Goal: Information Seeking & Learning: Find specific fact

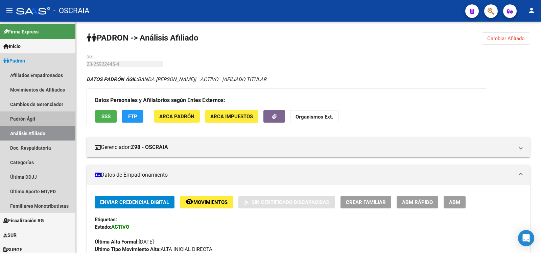
click at [47, 119] on link "Padrón Ágil" at bounding box center [37, 119] width 75 height 15
click at [41, 134] on link "Análisis Afiliado" at bounding box center [37, 133] width 75 height 15
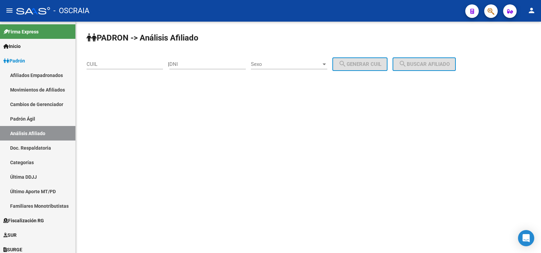
click at [129, 64] on input "CUIL" at bounding box center [125, 64] width 76 height 6
paste input "20-25223332"
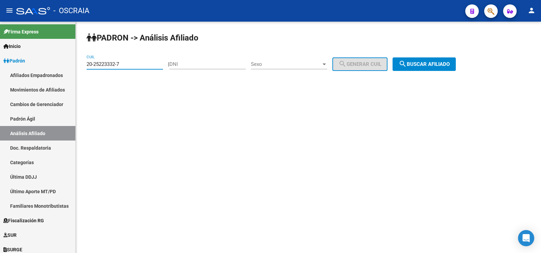
type input "20-25223332-7"
click at [433, 58] on button "search Buscar afiliado" at bounding box center [424, 64] width 63 height 14
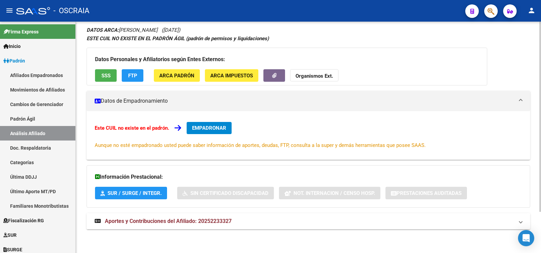
click at [188, 214] on mat-expansion-panel-header "Aportes y Contribuciones del Afiliado: 20252233327" at bounding box center [309, 221] width 444 height 16
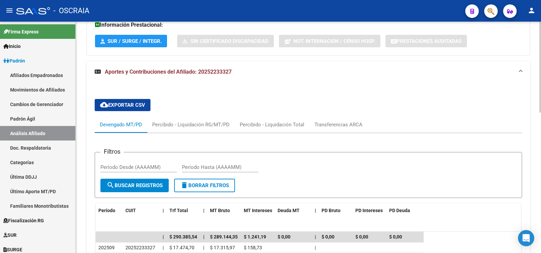
scroll to position [315, 0]
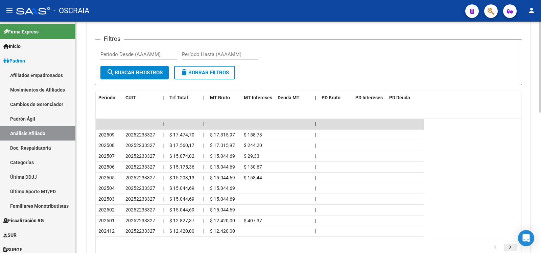
click at [513, 250] on icon "go to next page" at bounding box center [510, 248] width 9 height 8
click at [512, 250] on icon "go to next page" at bounding box center [510, 248] width 9 height 8
click at [500, 247] on link "go to previous page" at bounding box center [495, 247] width 13 height 7
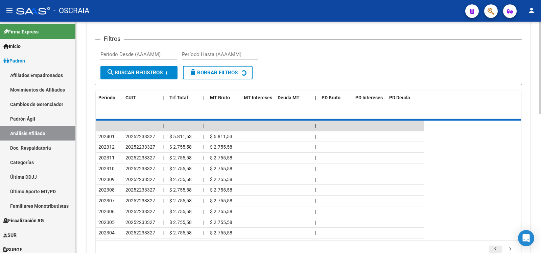
click at [500, 247] on div "179,769,313,486,231,570,000,000,000,000,000,000,000,000,000,000,000,000,000,000…" at bounding box center [308, 249] width 425 height 17
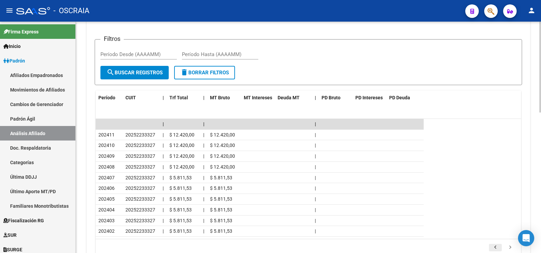
click at [500, 247] on link "go to previous page" at bounding box center [495, 247] width 13 height 7
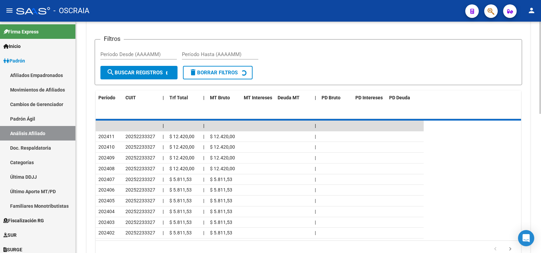
click at [500, 247] on div "179,769,313,486,231,570,000,000,000,000,000,000,000,000,000,000,000,000,000,000…" at bounding box center [308, 249] width 425 height 17
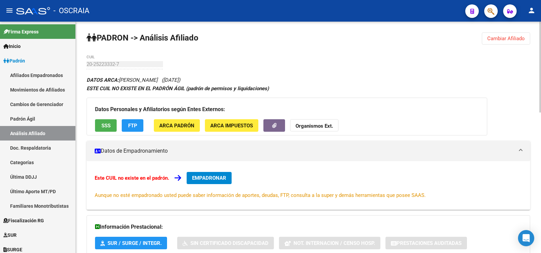
scroll to position [338, 0]
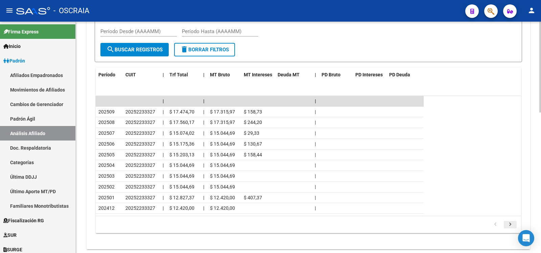
click at [510, 223] on icon "go to next page" at bounding box center [510, 225] width 9 height 8
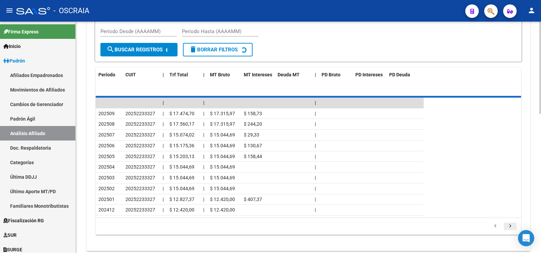
click at [510, 223] on div "179,769,313,486,231,570,000,000,000,000,000,000,000,000,000,000,000,000,000,000…" at bounding box center [308, 226] width 425 height 17
click at [510, 224] on div "179,769,313,486,231,570,000,000,000,000,000,000,000,000,000,000,000,000,000,000…" at bounding box center [308, 226] width 425 height 17
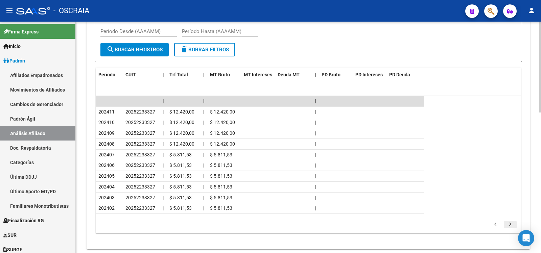
click at [510, 224] on icon "go to next page" at bounding box center [510, 225] width 9 height 8
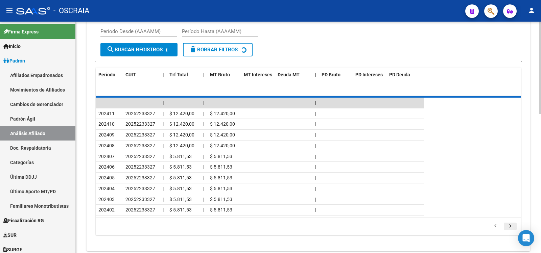
click at [510, 224] on div "179,769,313,486,231,570,000,000,000,000,000,000,000,000,000,000,000,000,000,000…" at bounding box center [308, 226] width 425 height 17
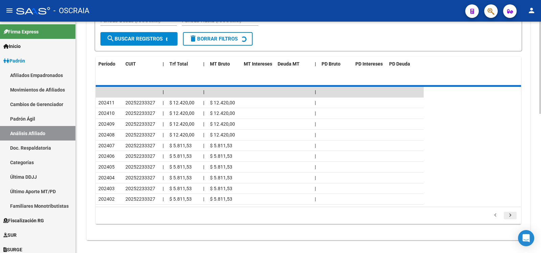
click at [510, 220] on icon "go to next page" at bounding box center [510, 216] width 9 height 8
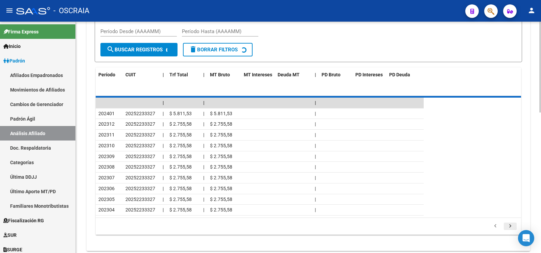
click at [510, 224] on div "179,769,313,486,231,570,000,000,000,000,000,000,000,000,000,000,000,000,000,000…" at bounding box center [308, 226] width 425 height 17
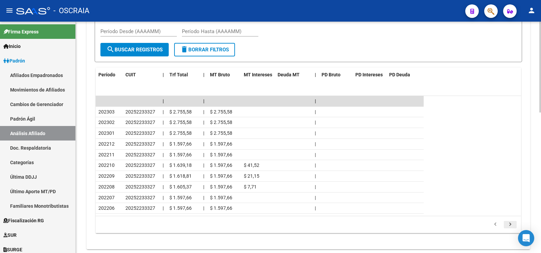
click at [510, 224] on icon "go to next page" at bounding box center [510, 225] width 9 height 8
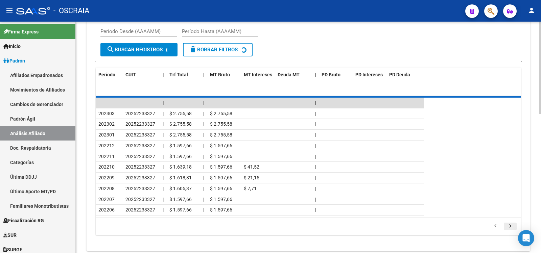
click at [510, 224] on div "179,769,313,486,231,570,000,000,000,000,000,000,000,000,000,000,000,000,000,000…" at bounding box center [308, 226] width 425 height 17
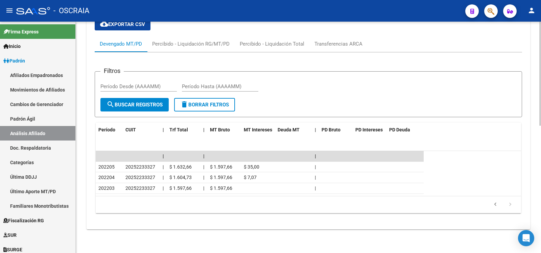
click at [510, 224] on div "cloud_download Exportar CSV Devengado MT/PD Percibido - Liquidación RG/MT/PD Pe…" at bounding box center [309, 116] width 444 height 228
click at [497, 208] on icon "go to previous page" at bounding box center [495, 206] width 9 height 8
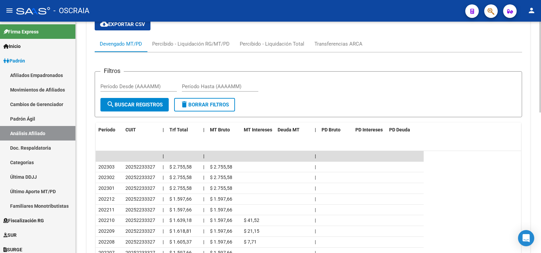
scroll to position [358, 0]
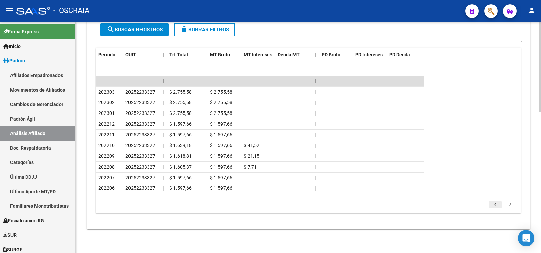
click at [492, 204] on icon "go to previous page" at bounding box center [495, 206] width 9 height 8
click at [497, 205] on icon "go to previous page" at bounding box center [495, 206] width 9 height 8
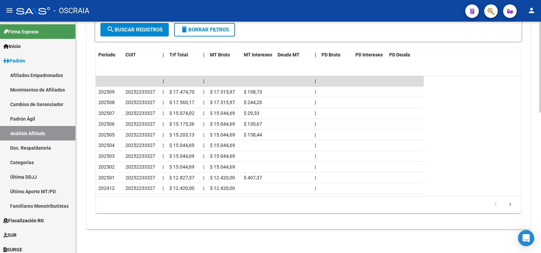
click at [497, 205] on icon "go to previous page" at bounding box center [495, 206] width 9 height 8
click at [54, 115] on link "Padrón Ágil" at bounding box center [37, 119] width 75 height 15
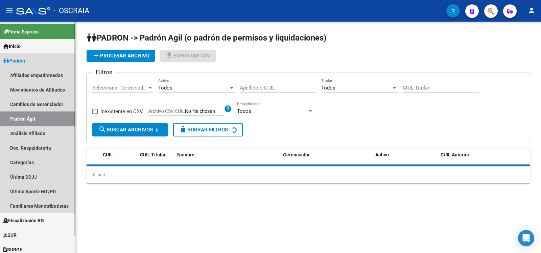
click at [50, 132] on link "Análisis Afiliado" at bounding box center [37, 133] width 75 height 15
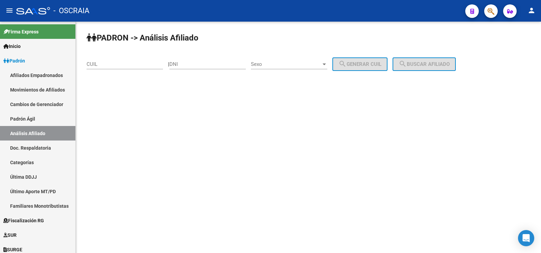
click at [110, 66] on input "CUIL" at bounding box center [125, 64] width 76 height 6
paste input "27-31309715-9"
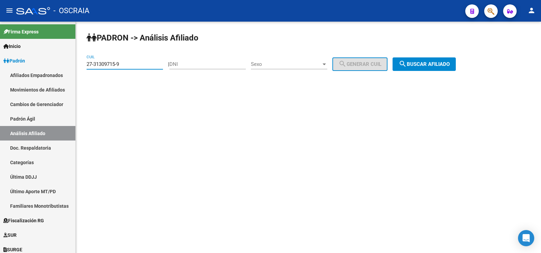
type input "27-31309715-9"
click at [456, 65] on button "search Buscar afiliado" at bounding box center [424, 64] width 63 height 14
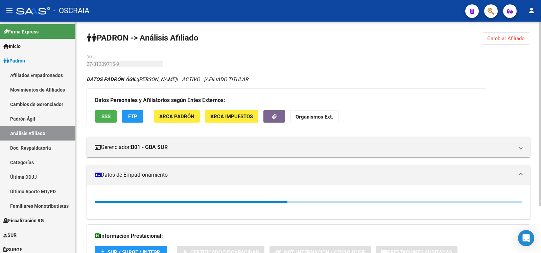
scroll to position [74, 0]
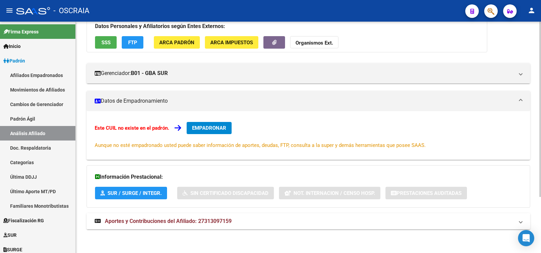
click at [197, 224] on span "Aportes y Contribuciones del Afiliado: 27313097159" at bounding box center [168, 221] width 127 height 6
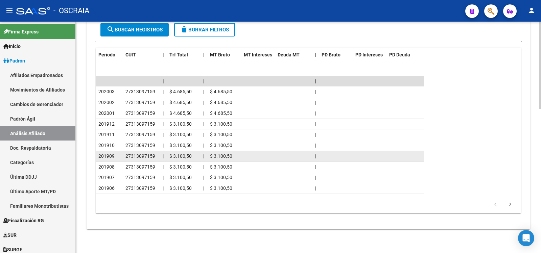
scroll to position [269, 0]
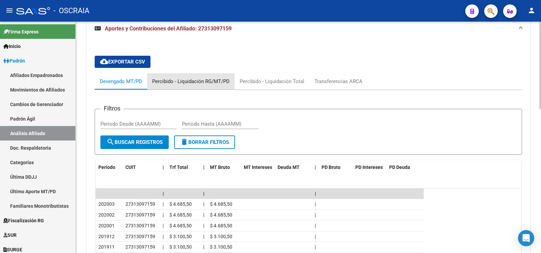
click at [195, 81] on div "Percibido - Liquidación RG/MT/PD" at bounding box center [190, 81] width 77 height 7
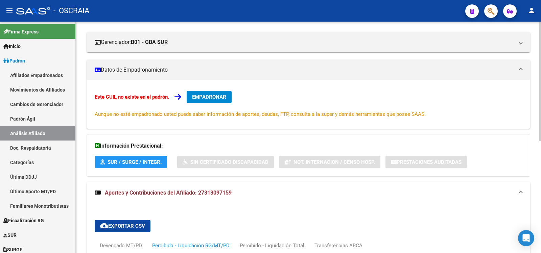
scroll to position [0, 0]
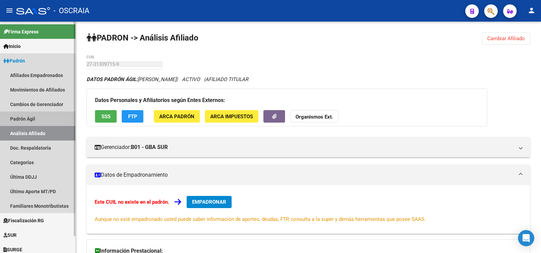
drag, startPoint x: 48, startPoint y: 116, endPoint x: 52, endPoint y: 129, distance: 14.2
click at [48, 117] on link "Padrón Ágil" at bounding box center [37, 119] width 75 height 15
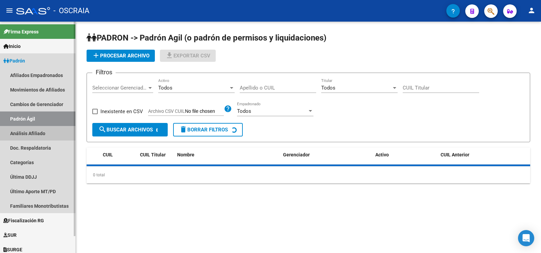
click at [52, 131] on link "Análisis Afiliado" at bounding box center [37, 133] width 75 height 15
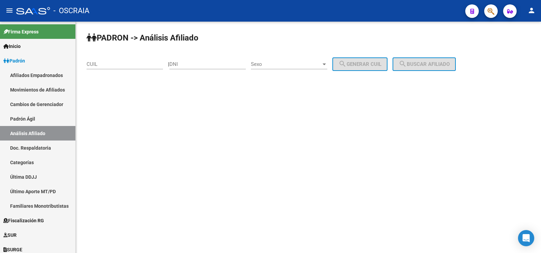
click at [128, 64] on input "CUIL" at bounding box center [125, 64] width 76 height 6
paste input "20-22069291-5"
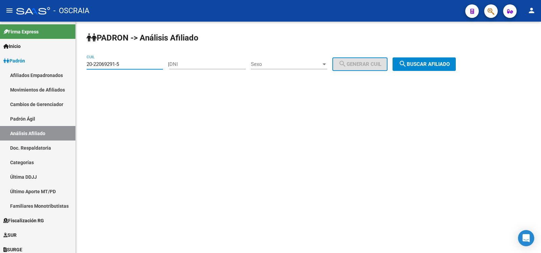
type input "20-22069291-5"
click at [448, 64] on span "search Buscar afiliado" at bounding box center [424, 64] width 51 height 6
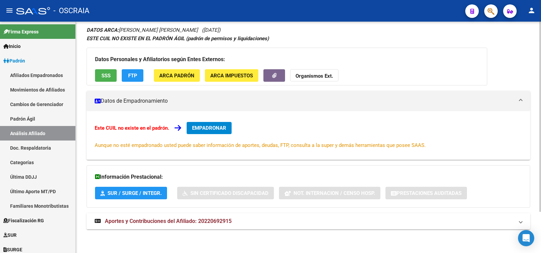
click at [194, 220] on span "Aportes y Contribuciones del Afiliado: 20220692915" at bounding box center [168, 221] width 127 height 6
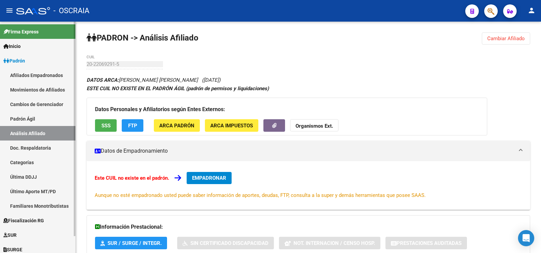
click at [43, 124] on link "Padrón Ágil" at bounding box center [37, 119] width 75 height 15
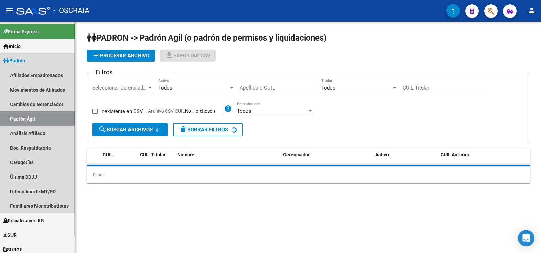
click at [47, 136] on link "Análisis Afiliado" at bounding box center [37, 133] width 75 height 15
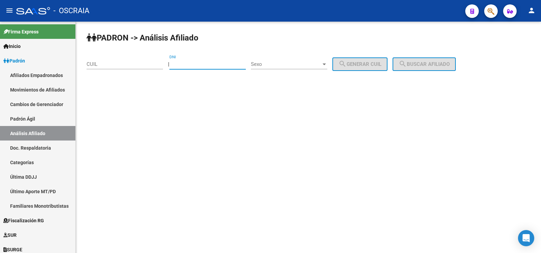
click at [185, 67] on input "DNI" at bounding box center [207, 64] width 76 height 6
type input "38172091"
click at [277, 65] on span "Sexo" at bounding box center [286, 64] width 70 height 6
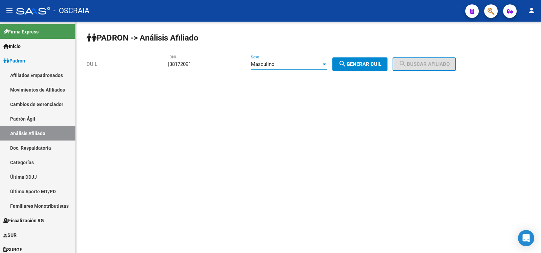
click at [284, 64] on div "Masculino" at bounding box center [286, 64] width 70 height 6
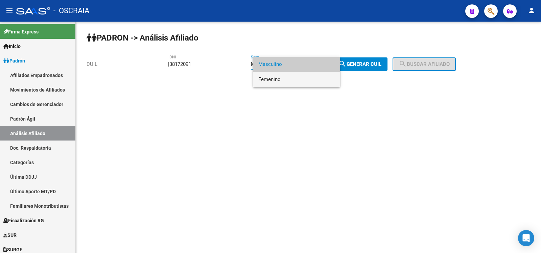
drag, startPoint x: 286, startPoint y: 77, endPoint x: 316, endPoint y: 73, distance: 30.7
click at [286, 77] on span "Femenino" at bounding box center [296, 79] width 76 height 15
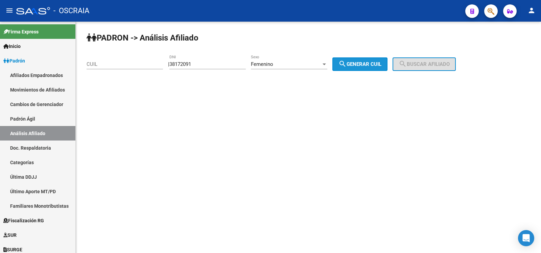
click at [364, 65] on span "search Generar CUIL" at bounding box center [359, 64] width 43 height 6
type input "27-38172091-3"
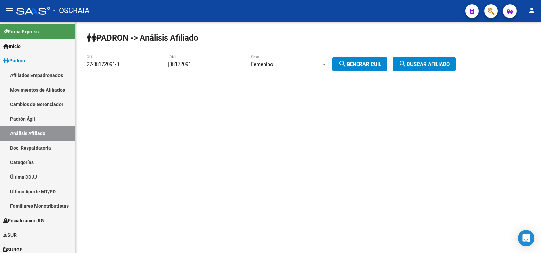
click at [407, 65] on mat-icon "search" at bounding box center [403, 64] width 8 height 8
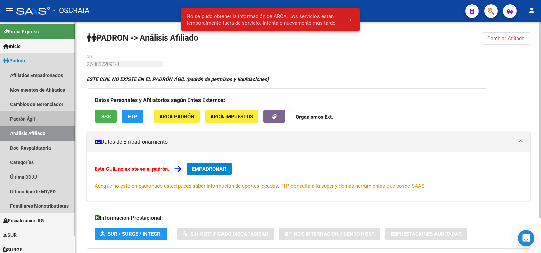
click at [39, 116] on link "Padrón Ágil" at bounding box center [37, 119] width 75 height 15
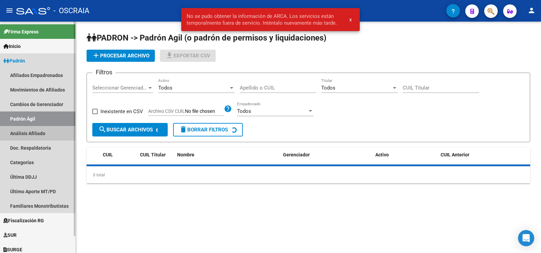
click at [45, 129] on link "Análisis Afiliado" at bounding box center [37, 133] width 75 height 15
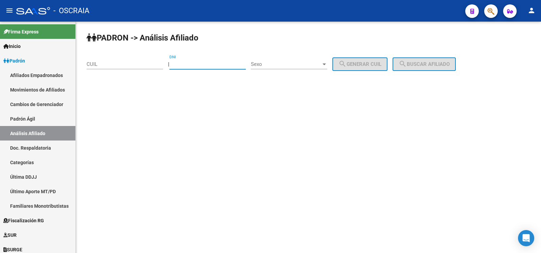
click at [199, 64] on input "DNI" at bounding box center [207, 64] width 76 height 6
type input "38172091"
click at [269, 64] on span "Sexo" at bounding box center [286, 64] width 70 height 6
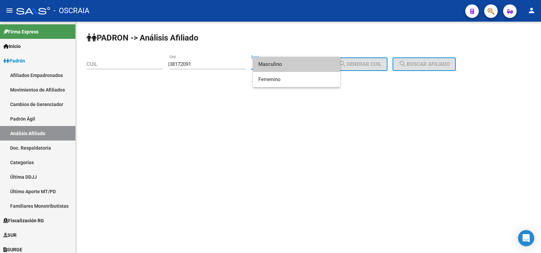
click at [273, 62] on span "Masculino" at bounding box center [296, 64] width 76 height 15
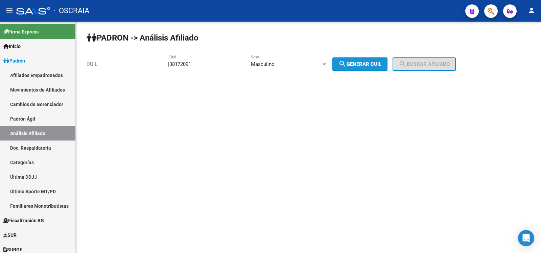
click at [357, 62] on span "search Generar CUIL" at bounding box center [359, 64] width 43 height 6
type input "20-38172091-9"
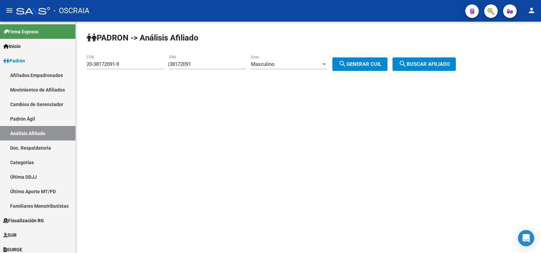
click at [407, 64] on mat-icon "search" at bounding box center [403, 64] width 8 height 8
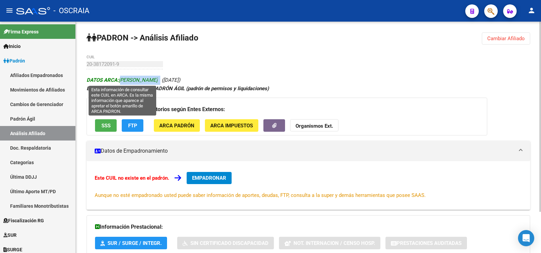
copy icon "[PERSON_NAME]"
drag, startPoint x: 159, startPoint y: 78, endPoint x: 120, endPoint y: 82, distance: 39.0
click at [120, 82] on icon "DATOS ARCA: [PERSON_NAME] ([DATE])" at bounding box center [134, 80] width 94 height 6
click at [120, 82] on span "DATOS ARCA: [PERSON_NAME]" at bounding box center [122, 80] width 71 height 6
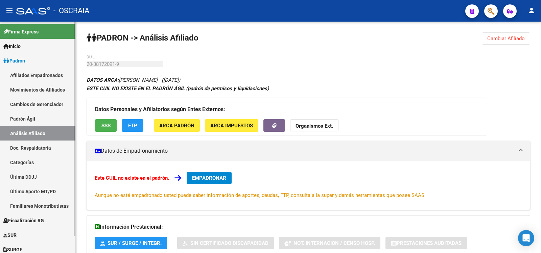
drag, startPoint x: 41, startPoint y: 117, endPoint x: 36, endPoint y: 120, distance: 6.0
click at [41, 117] on link "Padrón Ágil" at bounding box center [37, 119] width 75 height 15
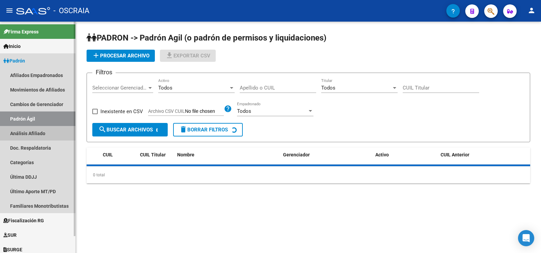
click at [30, 131] on link "Análisis Afiliado" at bounding box center [37, 133] width 75 height 15
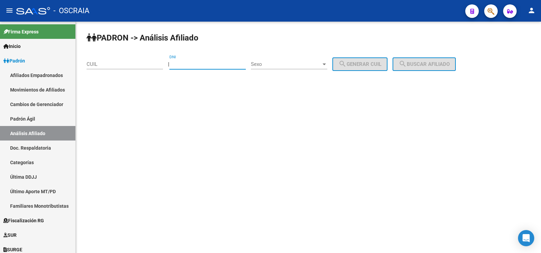
click at [187, 65] on input "DNI" at bounding box center [207, 64] width 76 height 6
type input "20215221"
click at [309, 62] on span "Sexo" at bounding box center [286, 64] width 70 height 6
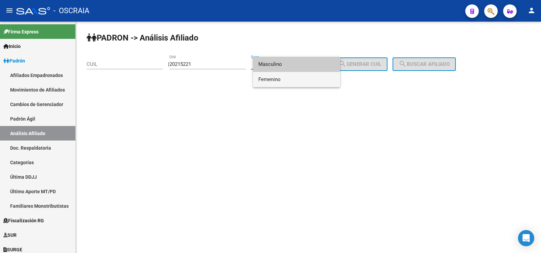
click at [306, 80] on span "Femenino" at bounding box center [296, 79] width 76 height 15
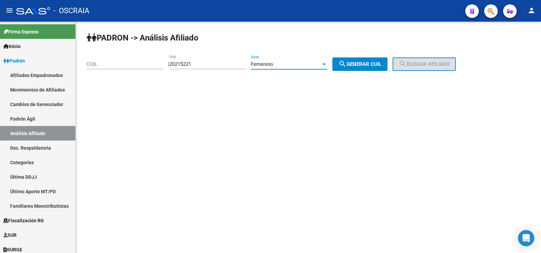
click at [387, 67] on button "search Generar CUIL" at bounding box center [359, 64] width 55 height 14
type input "27-20215221-5"
click at [424, 69] on button "search Buscar afiliado" at bounding box center [424, 64] width 63 height 14
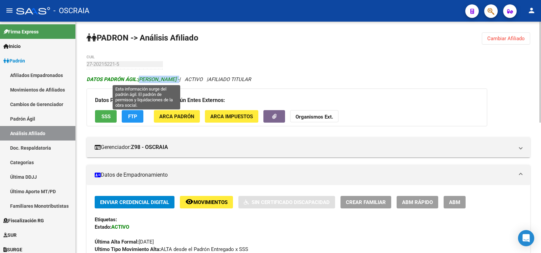
copy span "[PERSON_NAME]"
drag, startPoint x: 202, startPoint y: 79, endPoint x: 139, endPoint y: 81, distance: 62.9
click at [139, 81] on span "DATOS PADRÓN ÁGIL: [PERSON_NAME] -" at bounding box center [133, 79] width 93 height 6
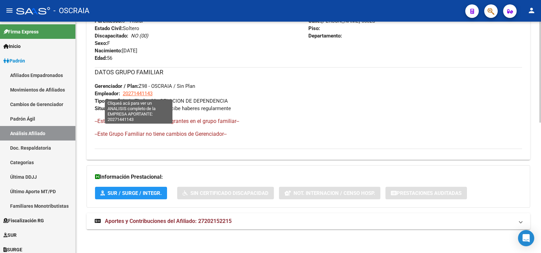
click at [145, 92] on span "20271441143" at bounding box center [138, 94] width 30 height 6
type textarea "20271441143"
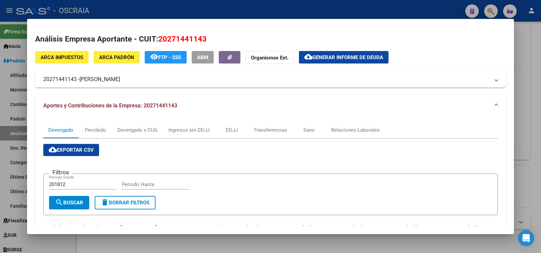
drag, startPoint x: 153, startPoint y: 78, endPoint x: 51, endPoint y: 80, distance: 102.8
click at [49, 80] on mat-panel-title "20271441143 - [PERSON_NAME]" at bounding box center [266, 79] width 446 height 8
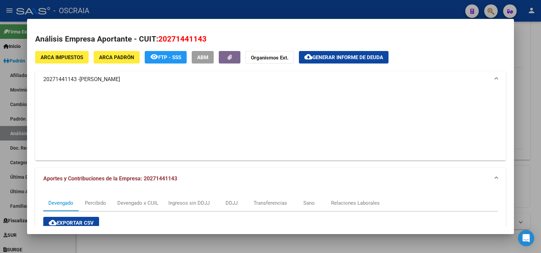
click at [50, 80] on mat-panel-title "20271441143 - [PERSON_NAME]" at bounding box center [266, 79] width 446 height 8
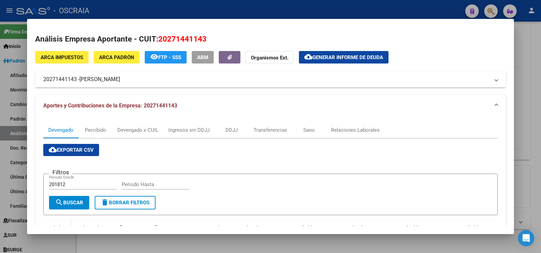
copy mat-panel-title "20271441143 - [PERSON_NAME]"
drag, startPoint x: 135, startPoint y: 78, endPoint x: 148, endPoint y: 79, distance: 13.6
click at [148, 79] on mat-panel-title "20271441143 - [PERSON_NAME]" at bounding box center [266, 79] width 446 height 8
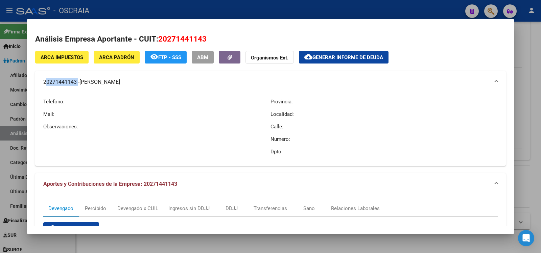
copy mat-panel-title "20271441143"
drag, startPoint x: 76, startPoint y: 78, endPoint x: 34, endPoint y: 79, distance: 41.9
click at [34, 79] on mat-dialog-content "Análisis Empresa Aportante - CUIT: 20271441143 ARCA Impuestos ARCA Padrón remov…" at bounding box center [270, 126] width 487 height 199
